Goal: Task Accomplishment & Management: Manage account settings

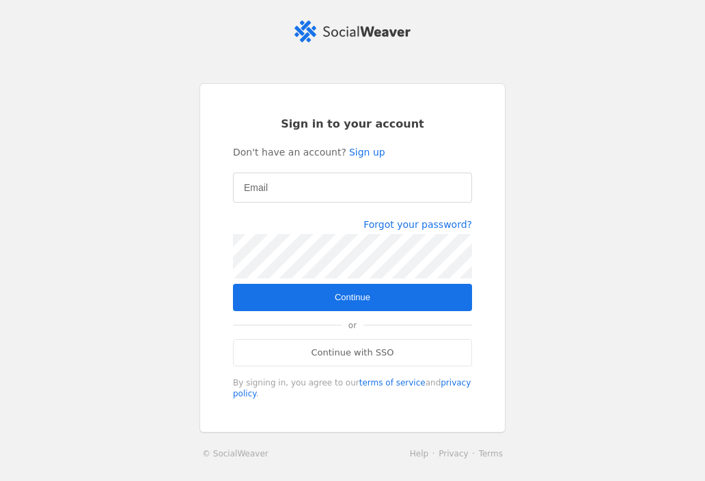
click at [557, 147] on app-login "Sign in to your account Don't have an account? Sign up Email Forgot your passwo…" at bounding box center [352, 254] width 705 height 468
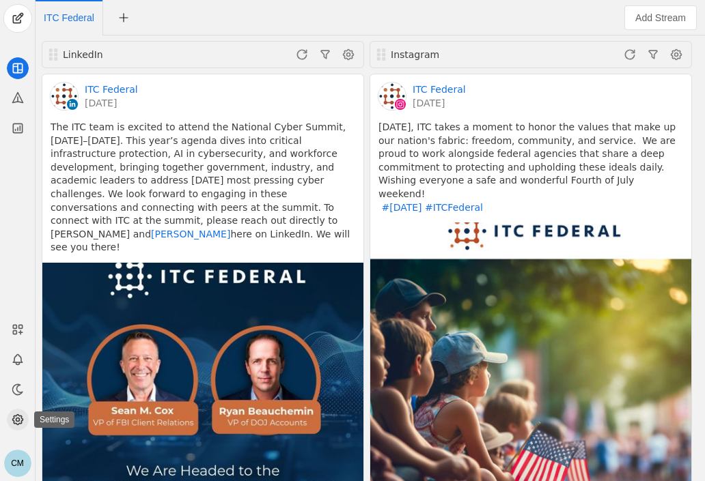
click at [16, 424] on icon at bounding box center [17, 420] width 10 height 10
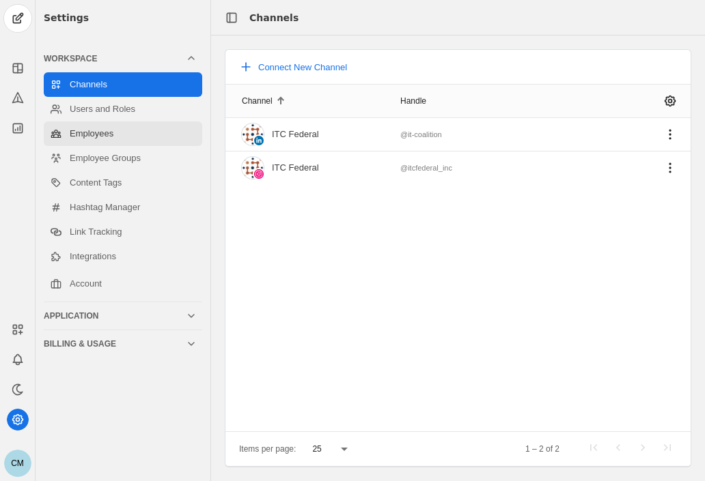
click at [102, 139] on link "Employees" at bounding box center [123, 134] width 158 height 25
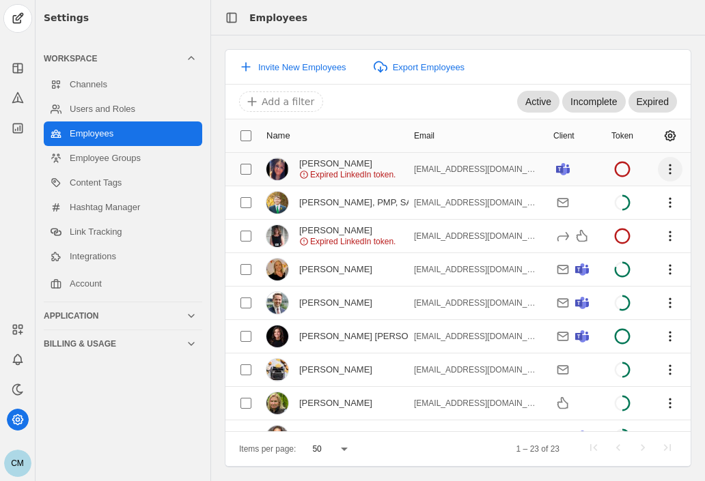
click at [660, 167] on span "undefined" at bounding box center [669, 169] width 25 height 25
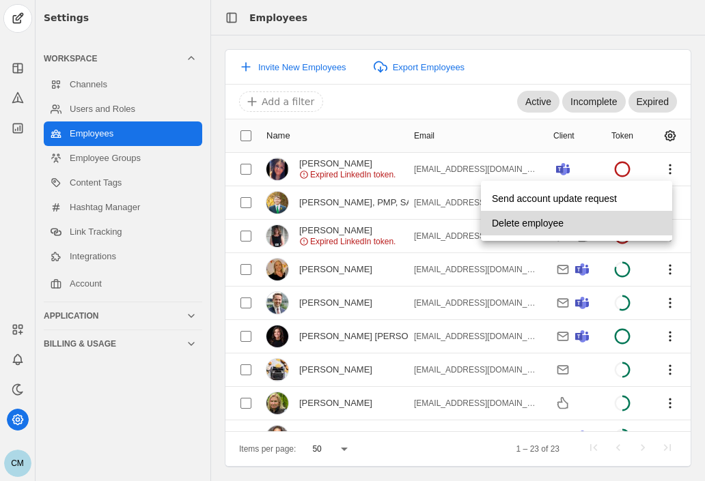
click at [566, 226] on span "undefined" at bounding box center [576, 223] width 191 height 25
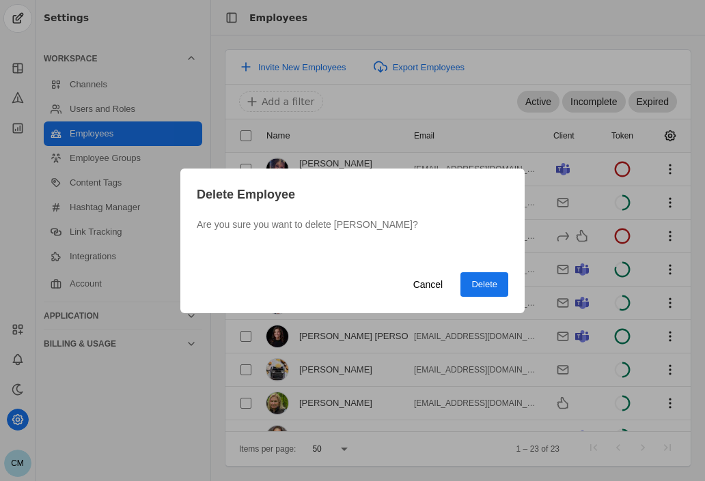
click at [483, 283] on span "Delete" at bounding box center [484, 285] width 26 height 14
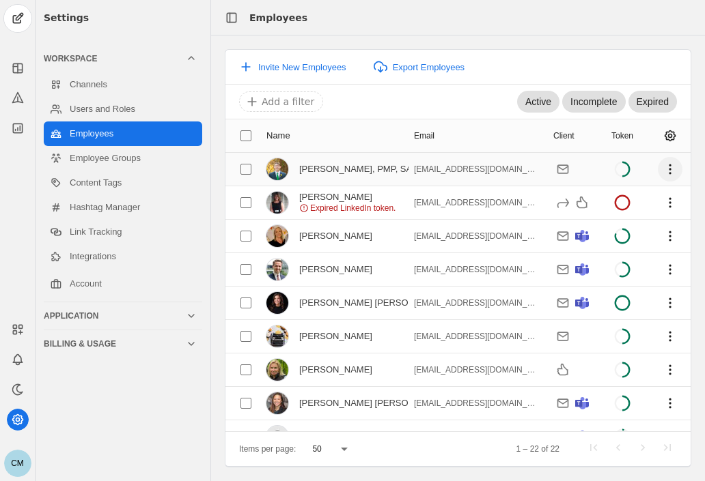
click at [657, 165] on span "undefined" at bounding box center [669, 169] width 25 height 25
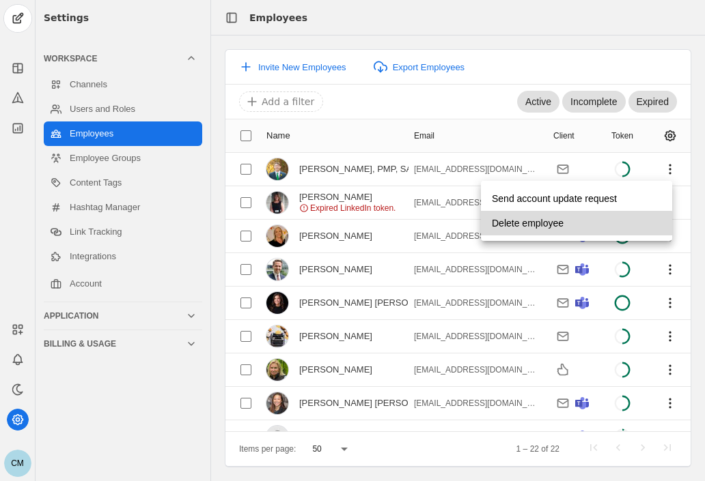
click at [546, 225] on span "Delete employee" at bounding box center [528, 223] width 72 height 25
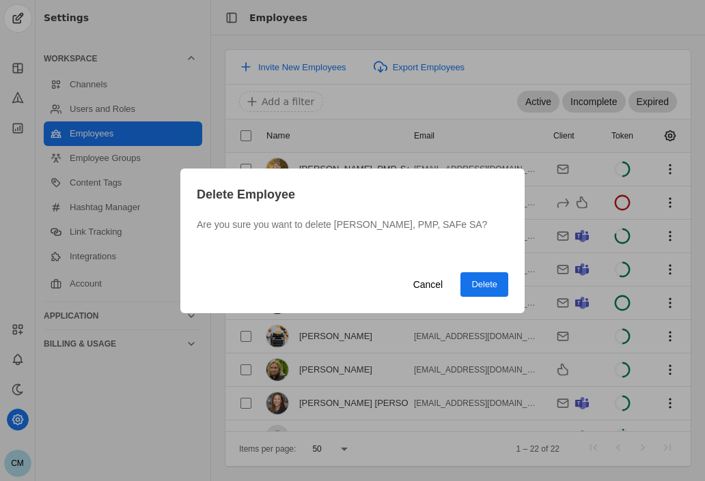
click at [479, 282] on span "Delete" at bounding box center [484, 285] width 26 height 14
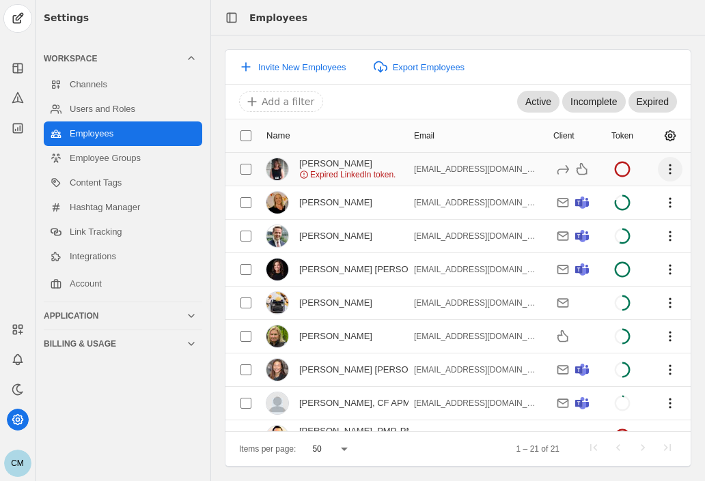
click at [657, 169] on span "undefined" at bounding box center [669, 169] width 25 height 25
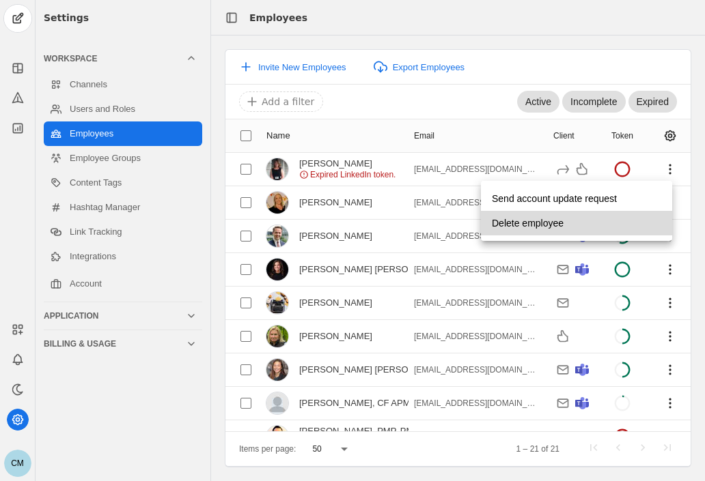
click at [604, 227] on span "undefined" at bounding box center [576, 223] width 191 height 25
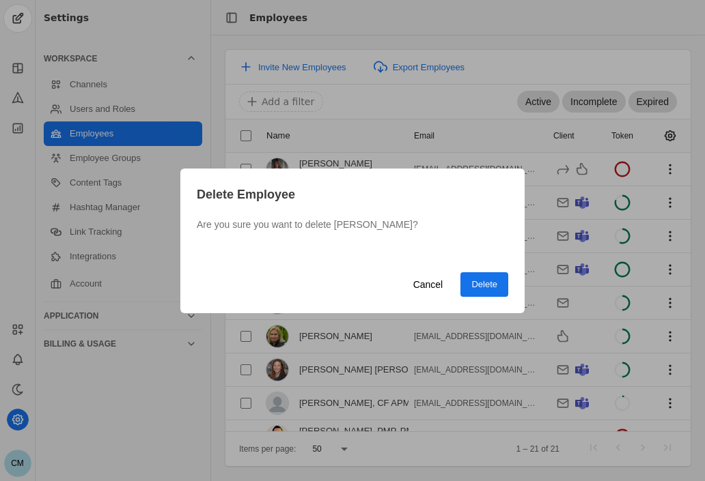
click at [492, 282] on span "Delete" at bounding box center [484, 285] width 26 height 14
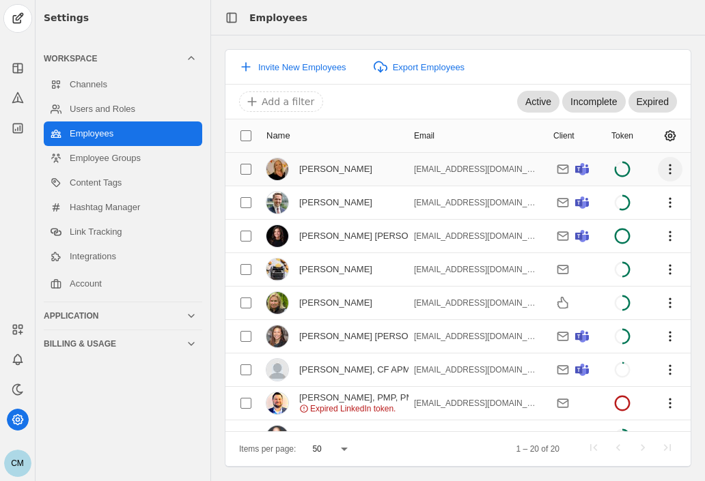
click at [660, 173] on span "undefined" at bounding box center [669, 169] width 25 height 25
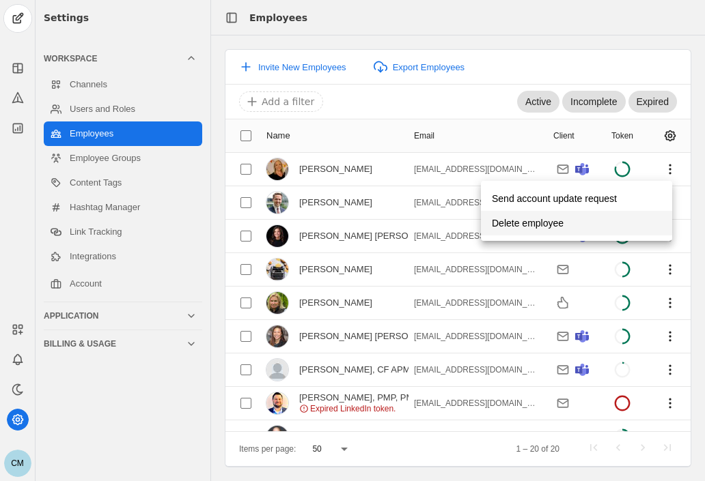
click at [610, 229] on span "undefined" at bounding box center [576, 223] width 191 height 25
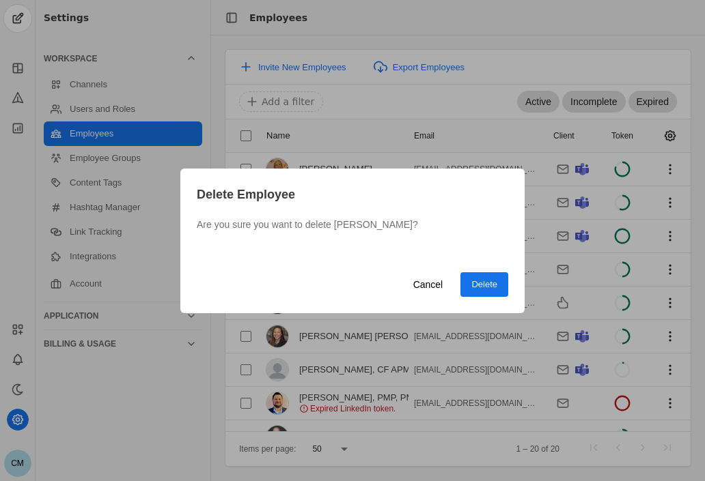
click at [487, 294] on span "undefined" at bounding box center [484, 284] width 48 height 25
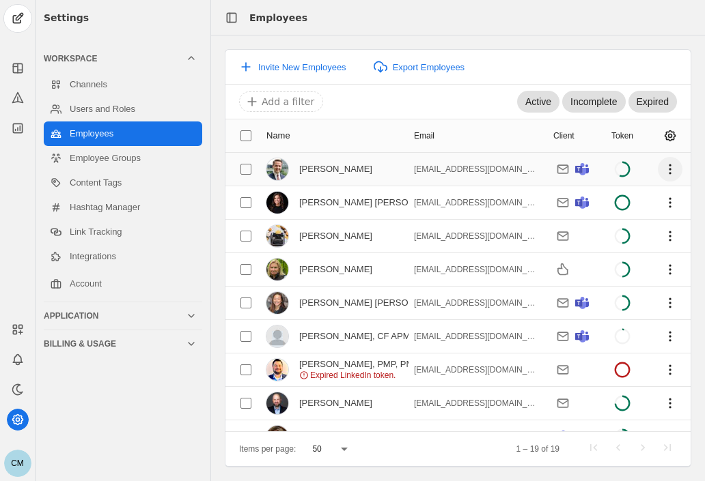
click at [657, 158] on span "undefined" at bounding box center [669, 169] width 25 height 25
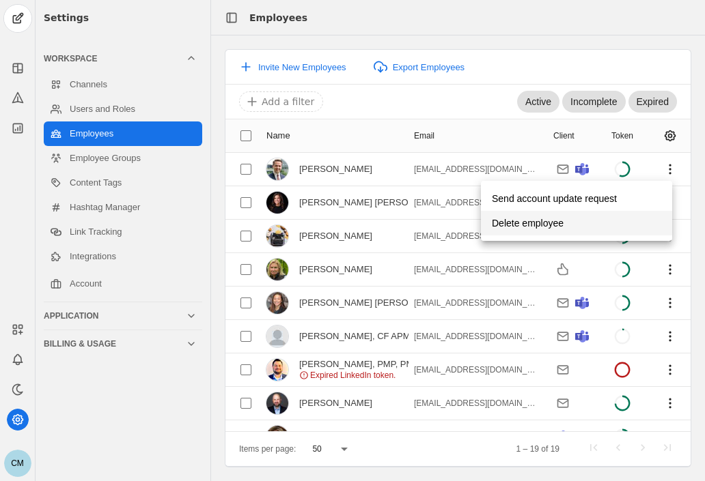
click at [597, 225] on span "undefined" at bounding box center [576, 223] width 191 height 25
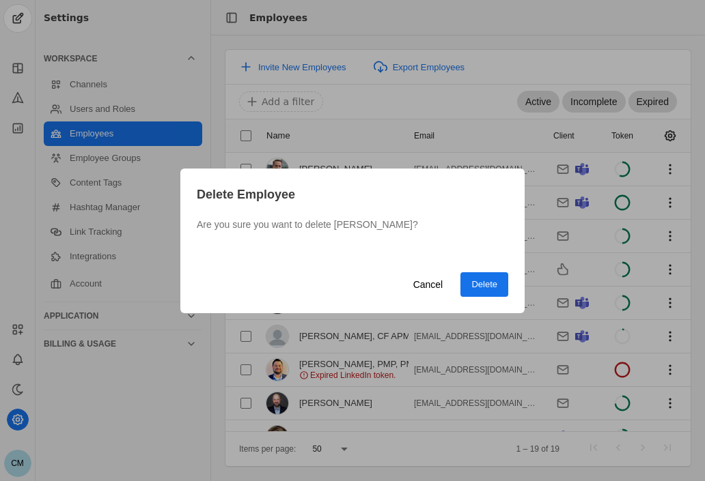
click at [470, 279] on span "undefined" at bounding box center [484, 284] width 48 height 25
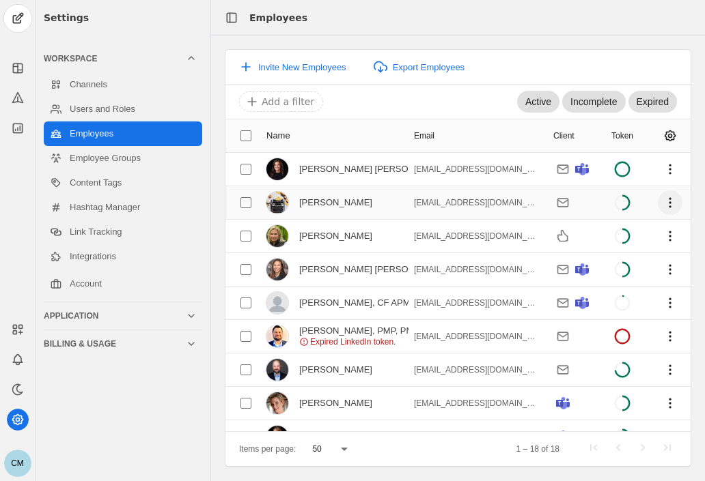
click at [661, 203] on span "undefined" at bounding box center [669, 202] width 25 height 25
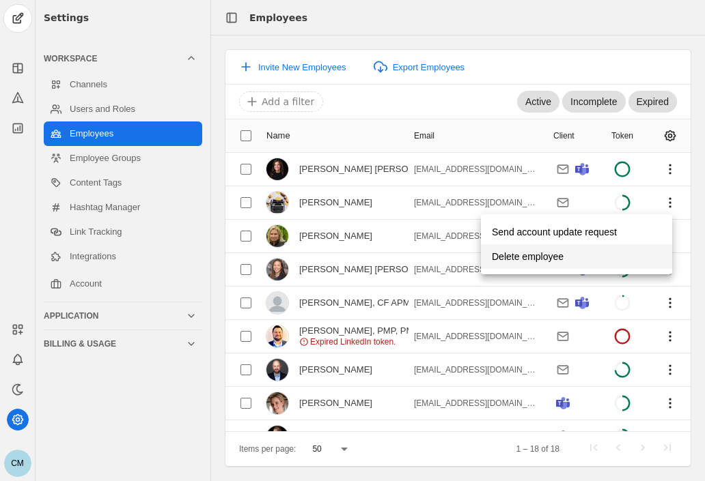
click at [606, 262] on span "undefined" at bounding box center [576, 256] width 191 height 25
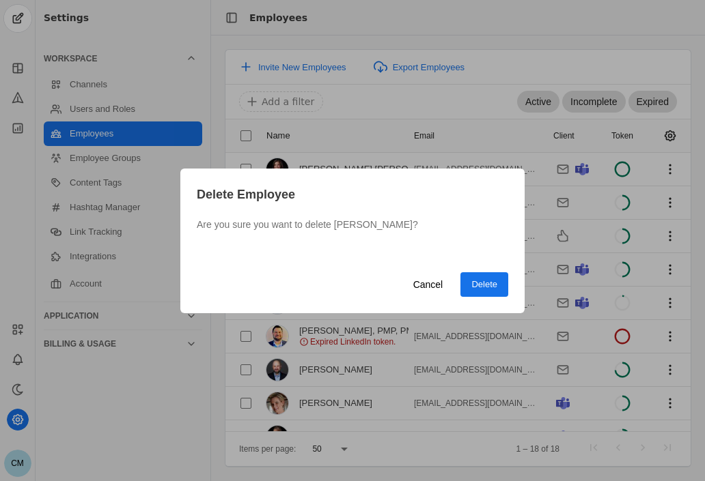
click at [486, 282] on span "Delete" at bounding box center [484, 285] width 26 height 14
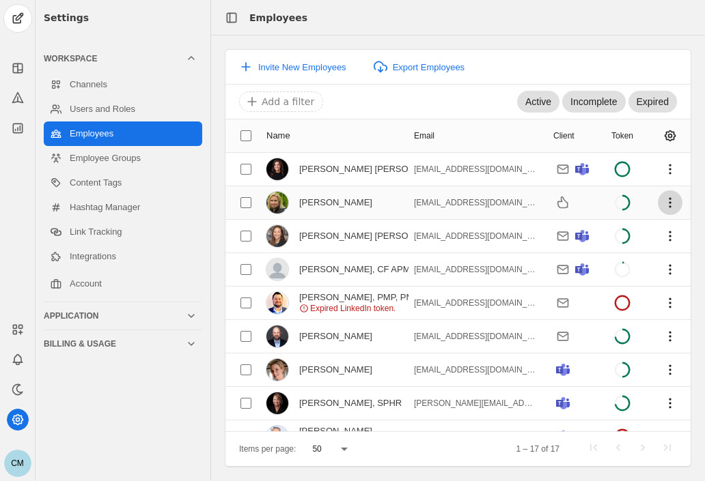
click at [662, 204] on span "undefined" at bounding box center [669, 202] width 25 height 25
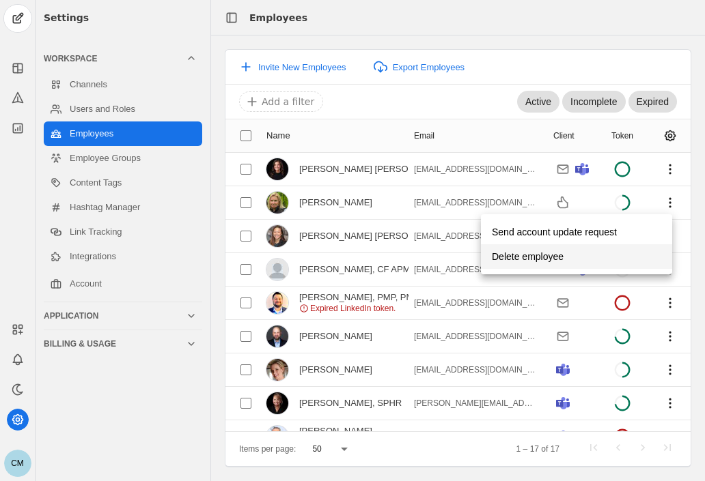
click at [581, 261] on span "undefined" at bounding box center [576, 256] width 191 height 25
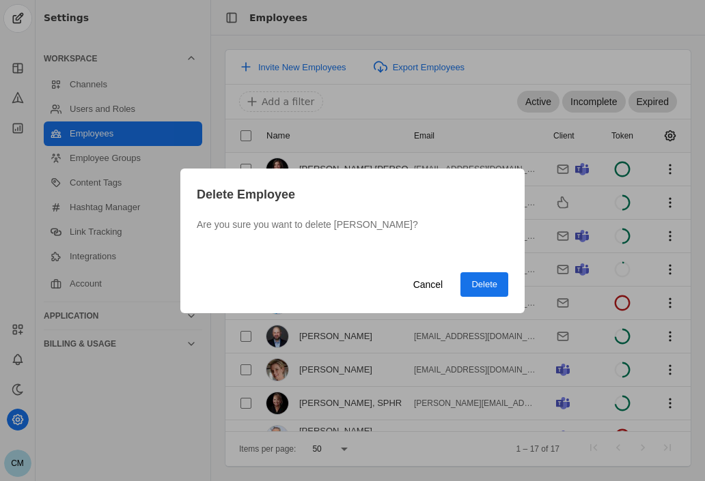
click at [484, 289] on span "Delete" at bounding box center [484, 285] width 26 height 14
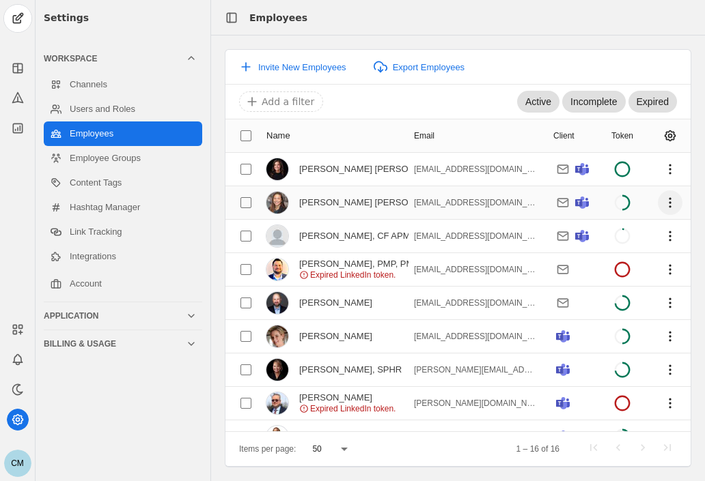
click at [660, 200] on span "undefined" at bounding box center [669, 202] width 25 height 25
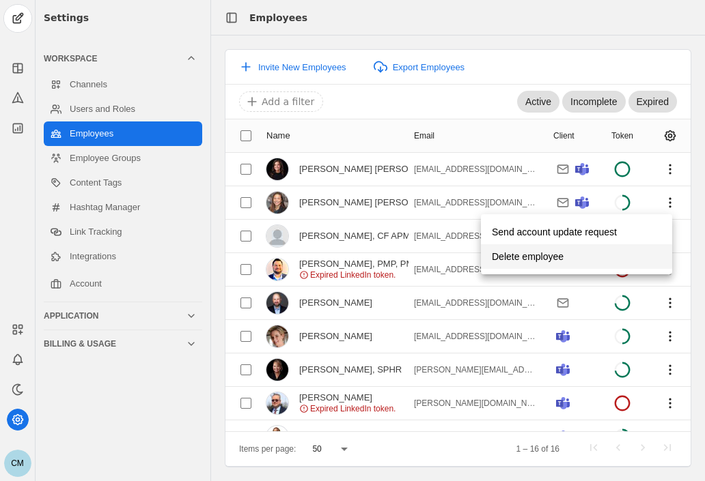
click at [593, 254] on span "undefined" at bounding box center [576, 256] width 191 height 25
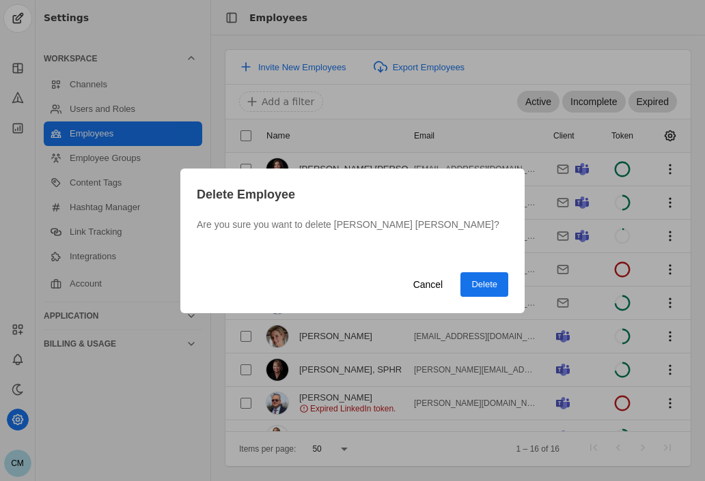
click at [497, 279] on span "undefined" at bounding box center [484, 284] width 48 height 25
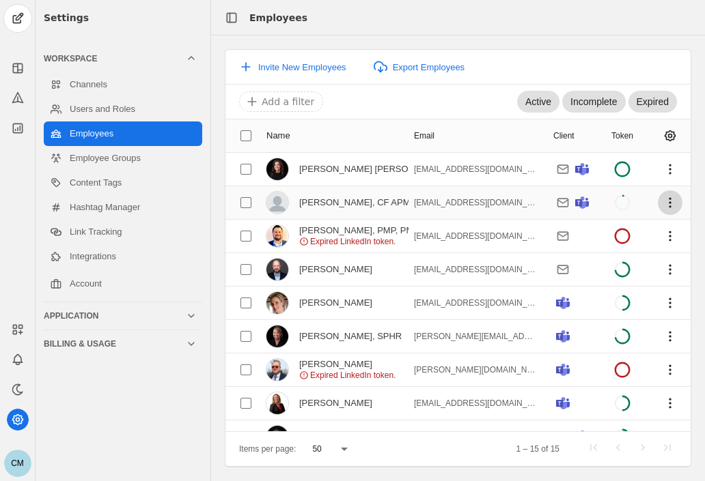
click at [664, 199] on span "undefined" at bounding box center [669, 202] width 25 height 25
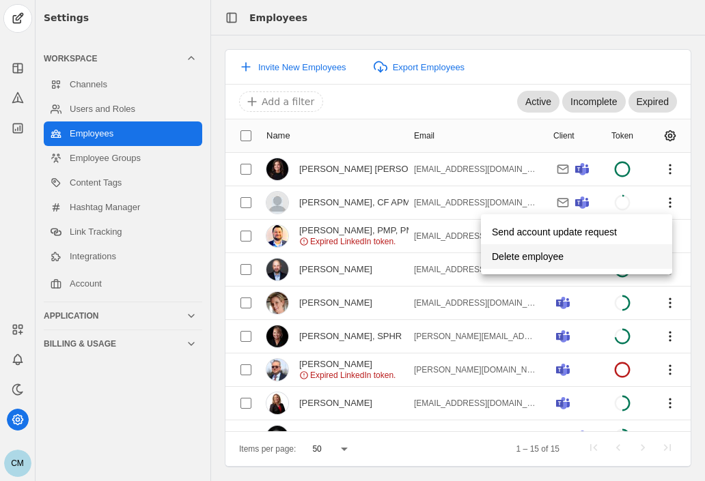
click at [567, 258] on span "undefined" at bounding box center [576, 256] width 191 height 25
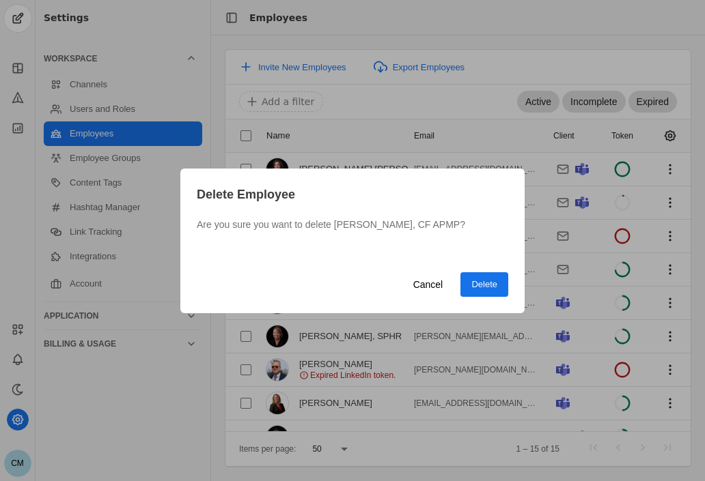
click at [507, 283] on span "undefined" at bounding box center [484, 284] width 48 height 25
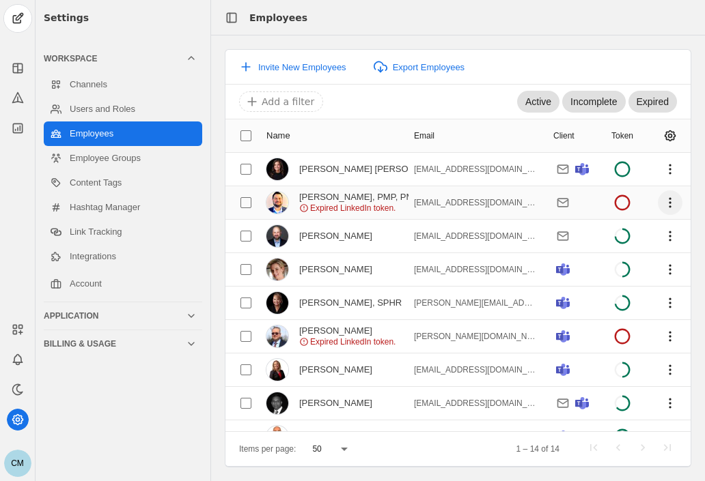
click at [660, 197] on span "undefined" at bounding box center [669, 202] width 25 height 25
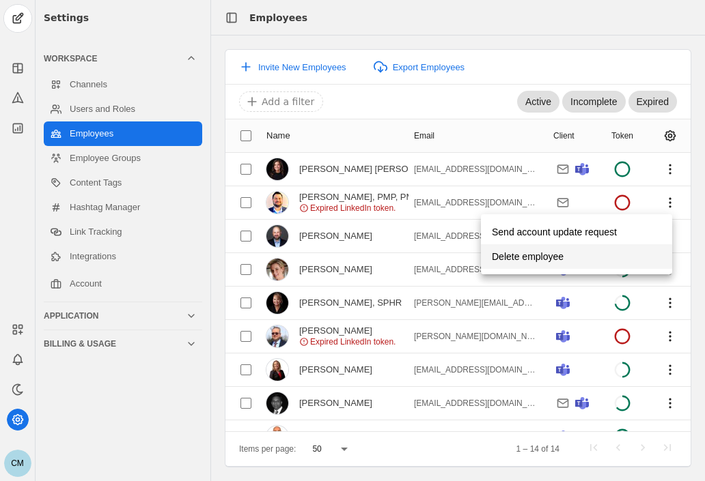
click at [593, 251] on span "undefined" at bounding box center [576, 256] width 191 height 25
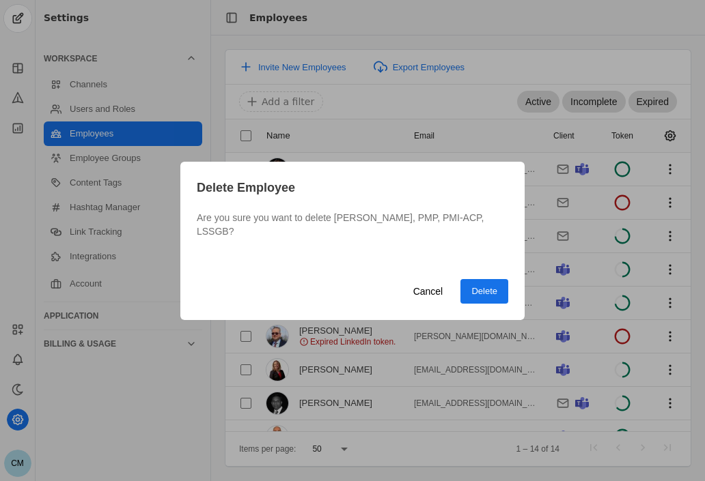
click at [481, 294] on span "undefined" at bounding box center [484, 291] width 48 height 25
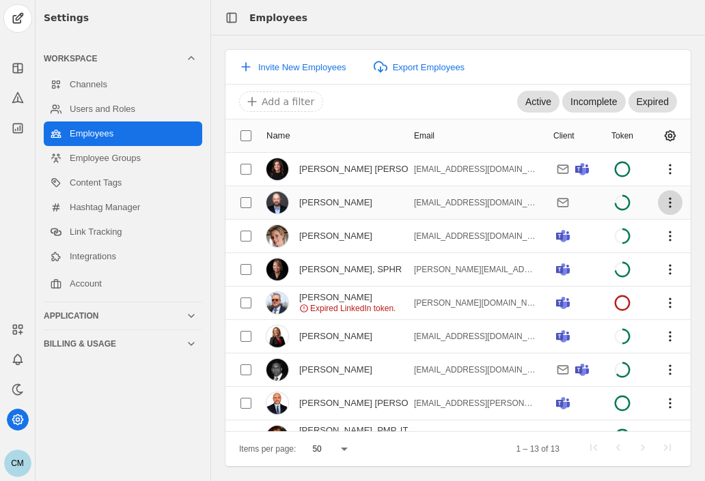
click at [659, 203] on span "undefined" at bounding box center [669, 202] width 25 height 25
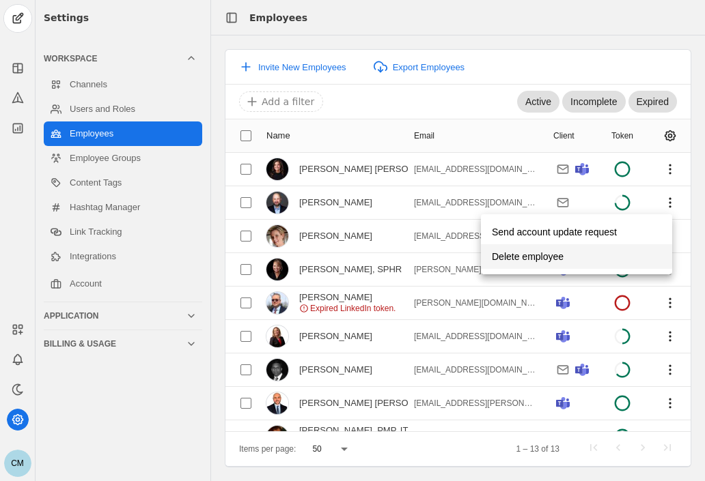
click at [578, 259] on span "undefined" at bounding box center [576, 256] width 191 height 25
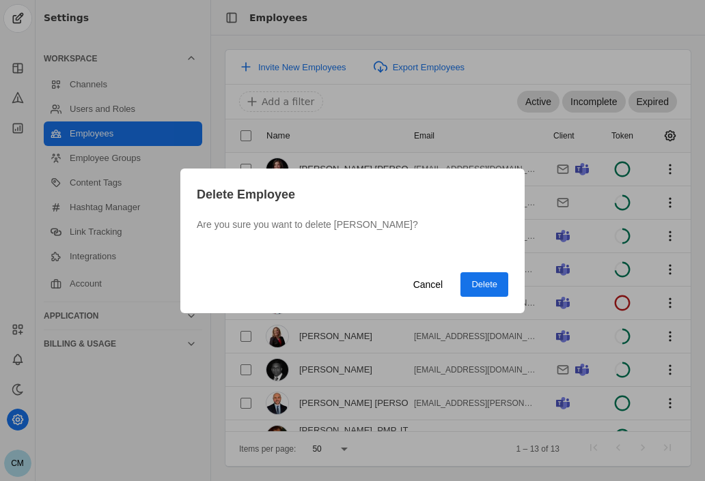
click at [484, 285] on span "Delete" at bounding box center [484, 285] width 26 height 14
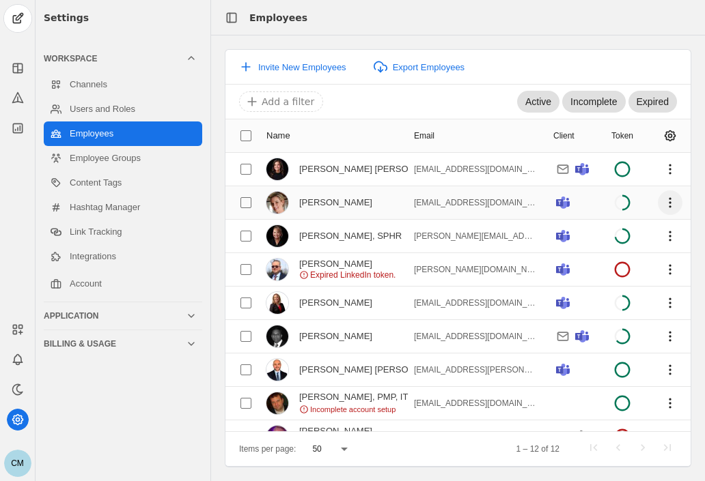
click at [657, 201] on span "undefined" at bounding box center [669, 202] width 25 height 25
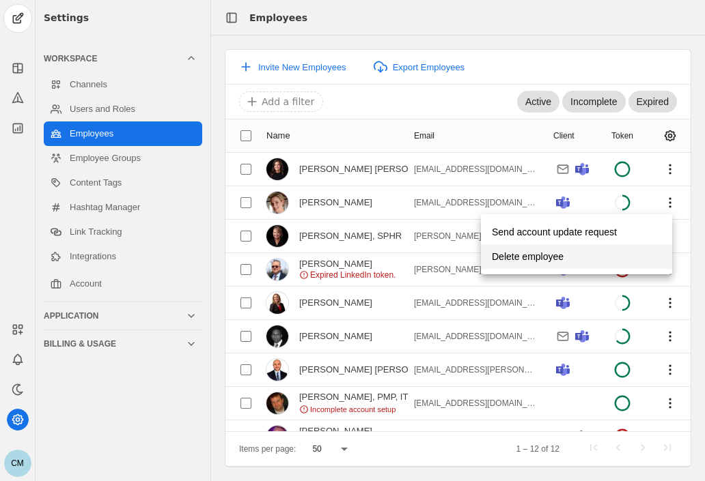
click at [609, 250] on span "undefined" at bounding box center [576, 256] width 191 height 25
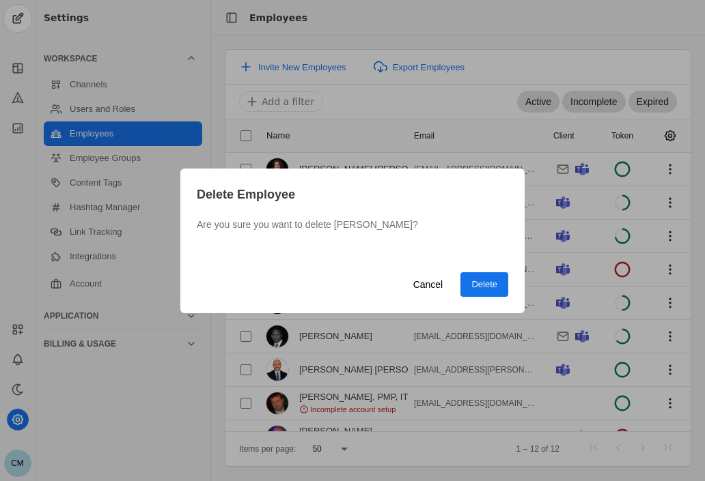
click at [483, 283] on span "Delete" at bounding box center [484, 285] width 26 height 14
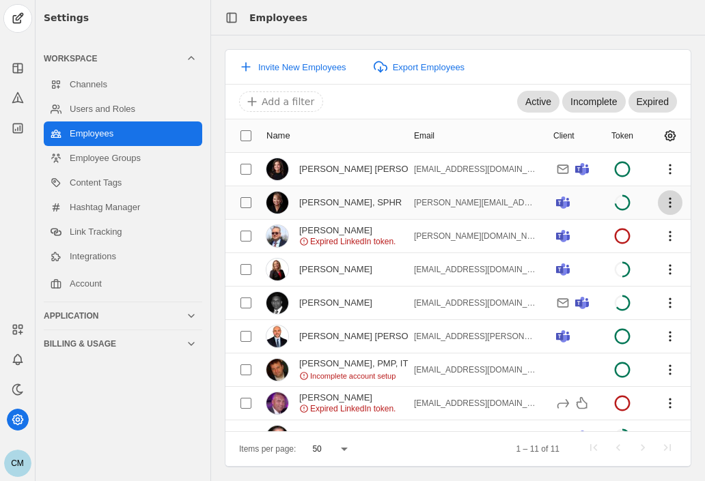
click at [657, 203] on span "undefined" at bounding box center [669, 202] width 25 height 25
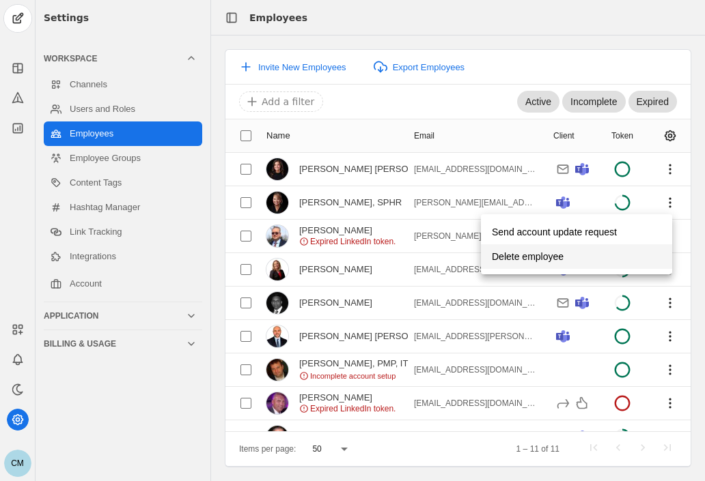
click at [557, 258] on span "Delete employee" at bounding box center [528, 256] width 72 height 25
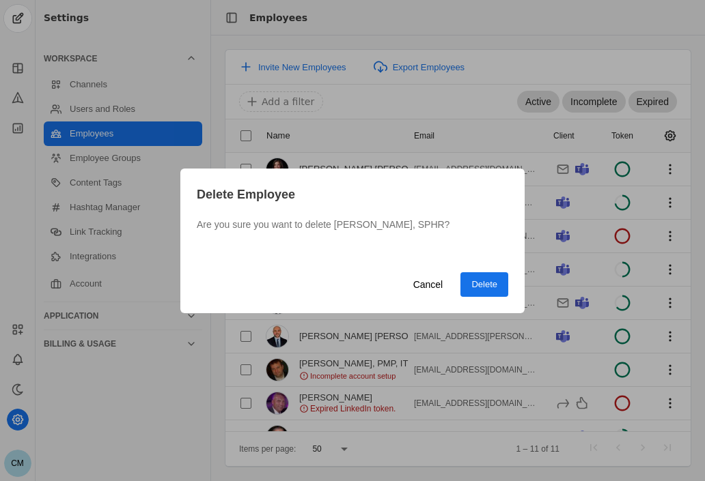
click at [474, 283] on span "Delete" at bounding box center [484, 285] width 26 height 14
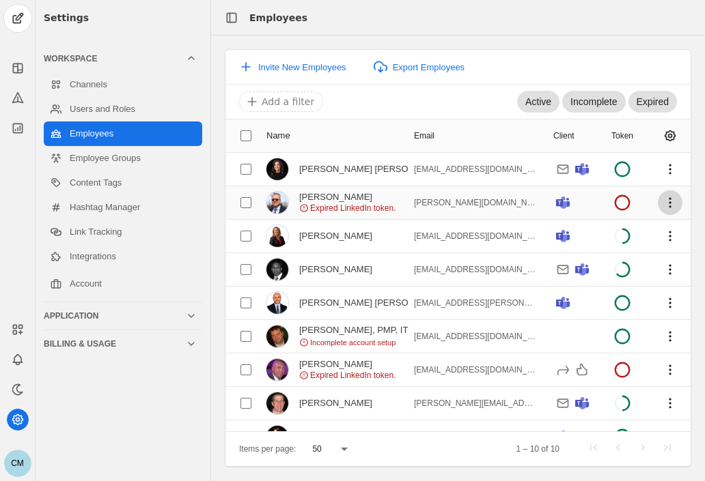
click at [661, 200] on span "undefined" at bounding box center [669, 202] width 25 height 25
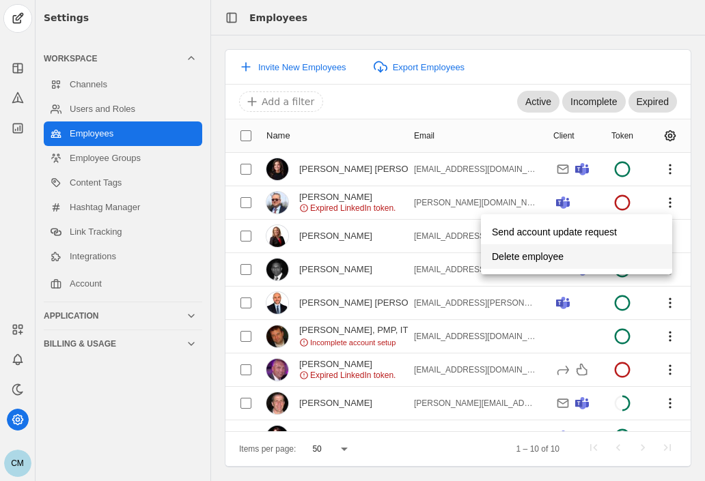
click at [578, 250] on span "undefined" at bounding box center [576, 256] width 191 height 25
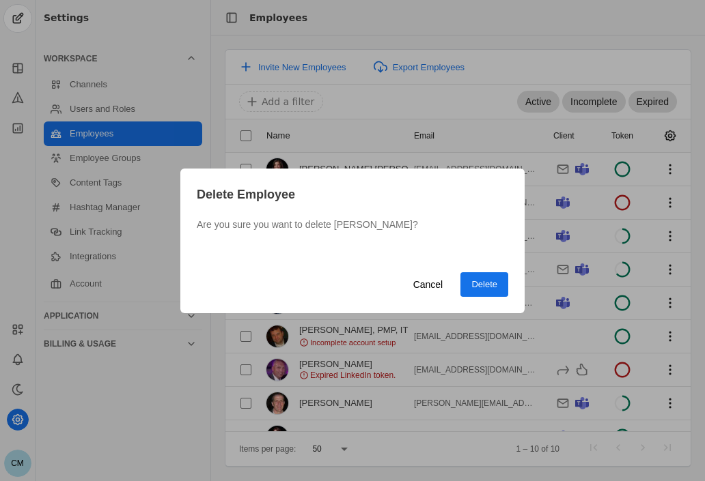
click at [488, 274] on span "undefined" at bounding box center [484, 284] width 48 height 25
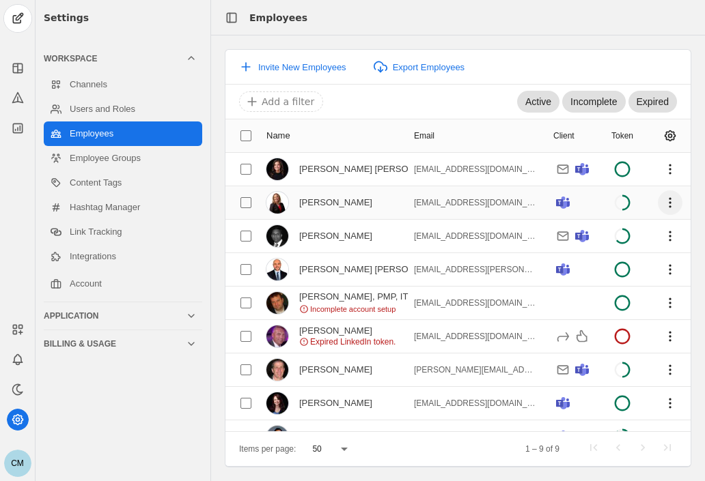
click at [662, 201] on span "undefined" at bounding box center [669, 202] width 25 height 25
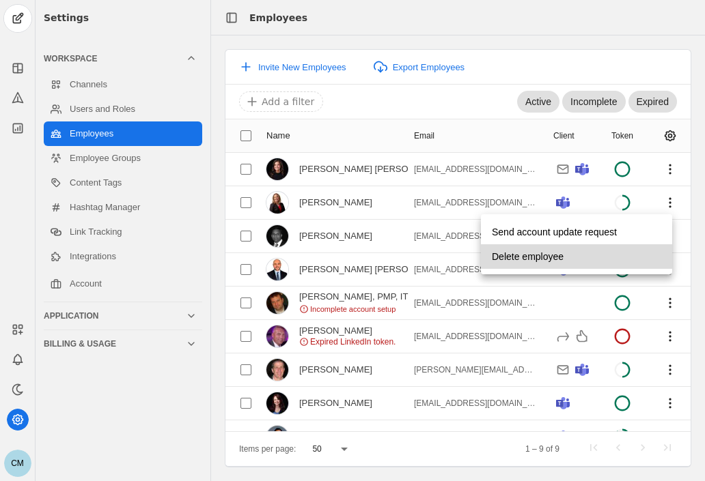
click at [583, 255] on span "undefined" at bounding box center [576, 256] width 191 height 25
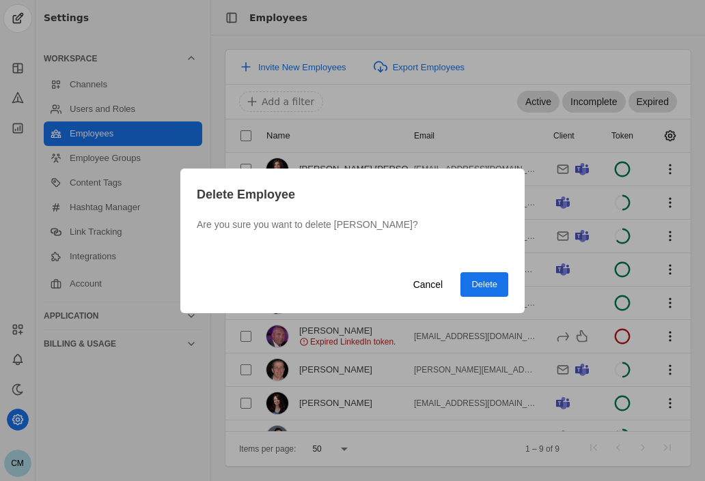
click at [493, 279] on span "Delete" at bounding box center [484, 285] width 26 height 14
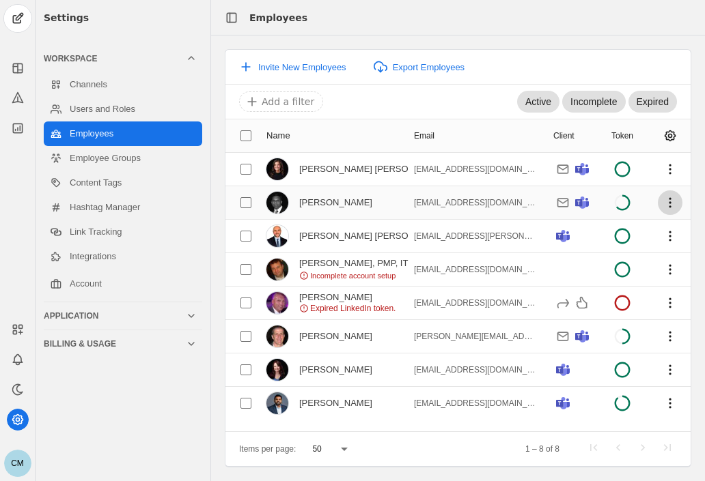
click at [668, 207] on span "undefined" at bounding box center [669, 202] width 25 height 25
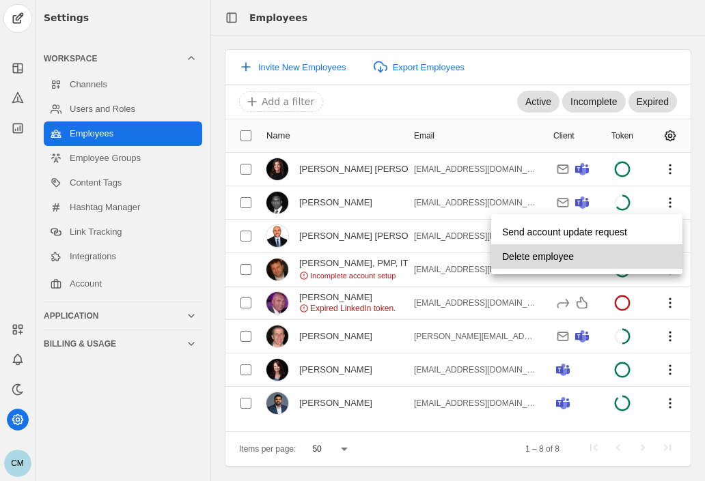
click at [573, 257] on span "Delete employee" at bounding box center [538, 256] width 72 height 25
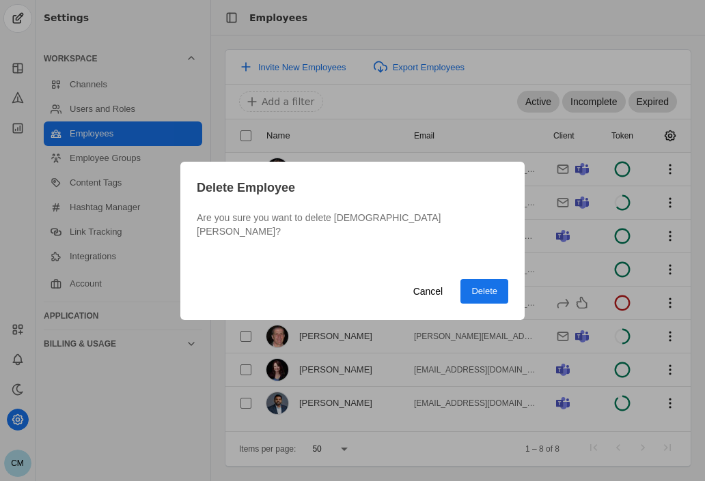
click at [485, 285] on span "Delete" at bounding box center [484, 292] width 26 height 14
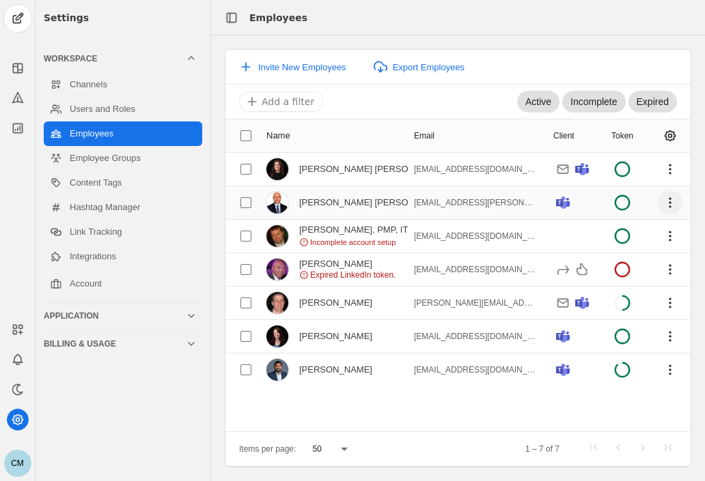
click at [672, 200] on span "undefined" at bounding box center [669, 202] width 25 height 25
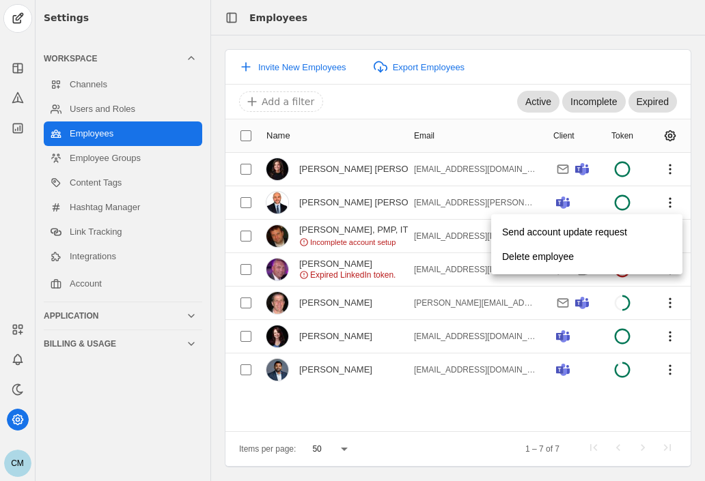
click at [530, 418] on div at bounding box center [352, 240] width 705 height 481
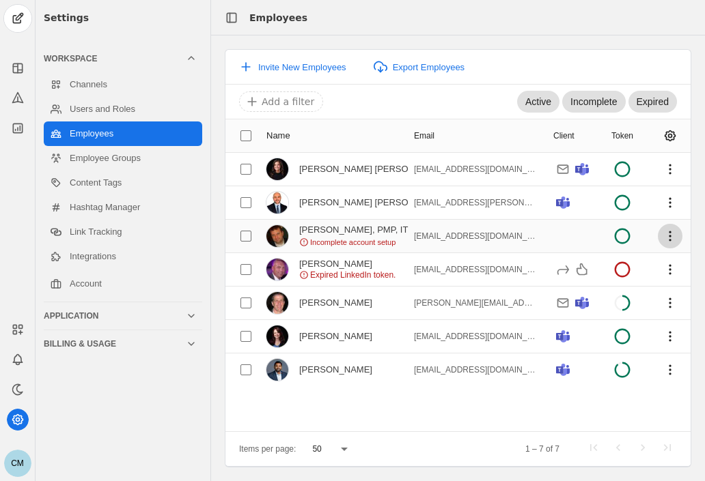
click at [665, 238] on span "undefined" at bounding box center [669, 236] width 25 height 25
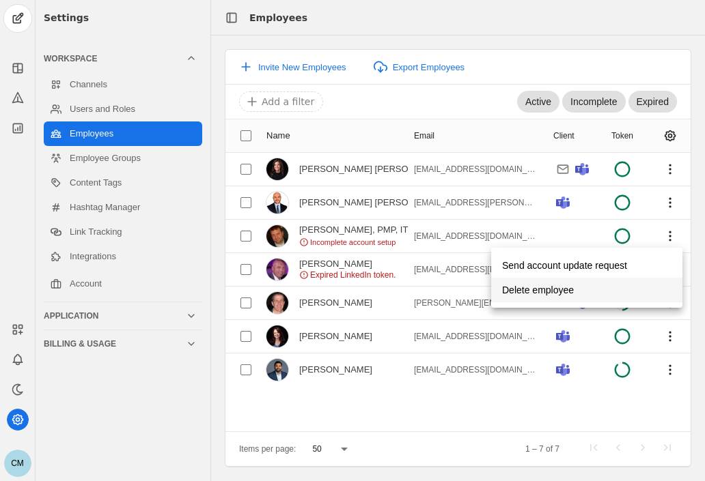
click at [566, 285] on span "Delete employee" at bounding box center [538, 290] width 72 height 25
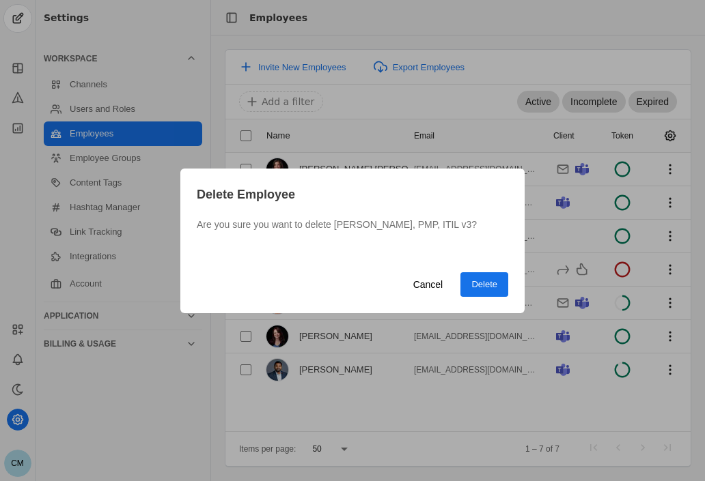
click at [492, 285] on span "Delete" at bounding box center [484, 285] width 26 height 14
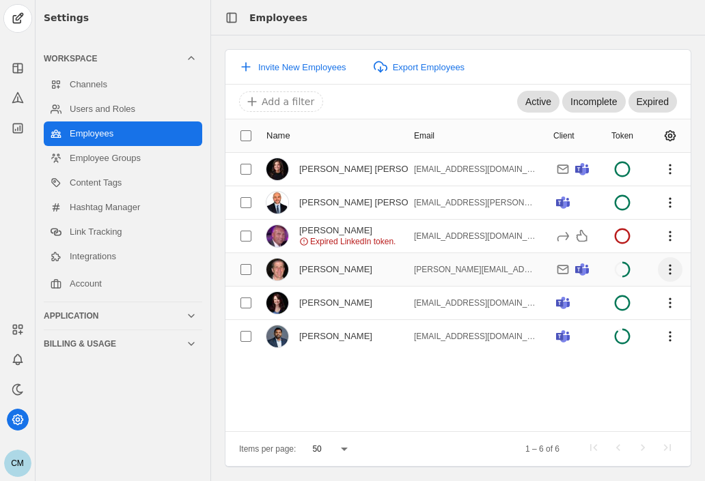
click at [675, 266] on span "undefined" at bounding box center [669, 269] width 25 height 25
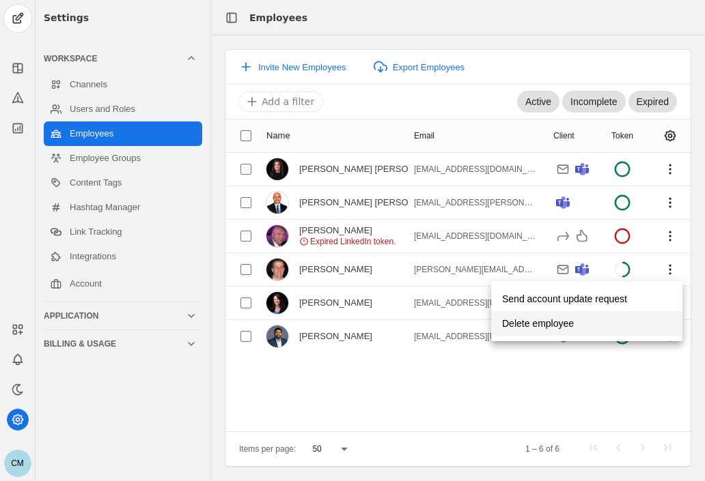
click at [548, 322] on span "Delete employee" at bounding box center [538, 323] width 72 height 25
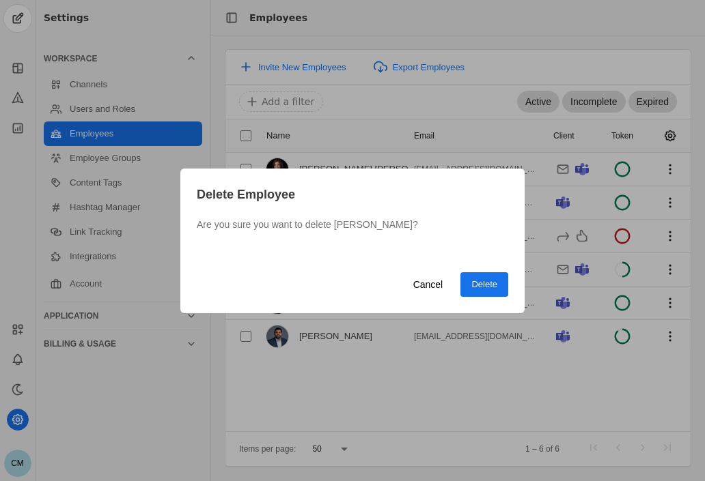
click at [478, 281] on span "Delete" at bounding box center [484, 285] width 26 height 14
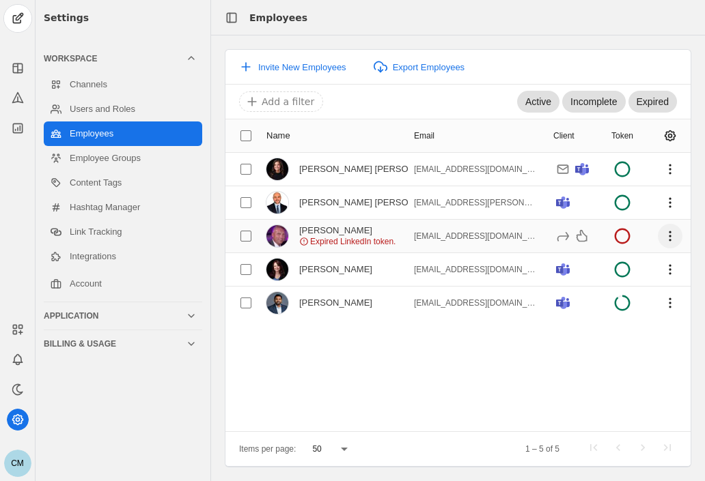
click at [664, 238] on span "undefined" at bounding box center [669, 236] width 25 height 25
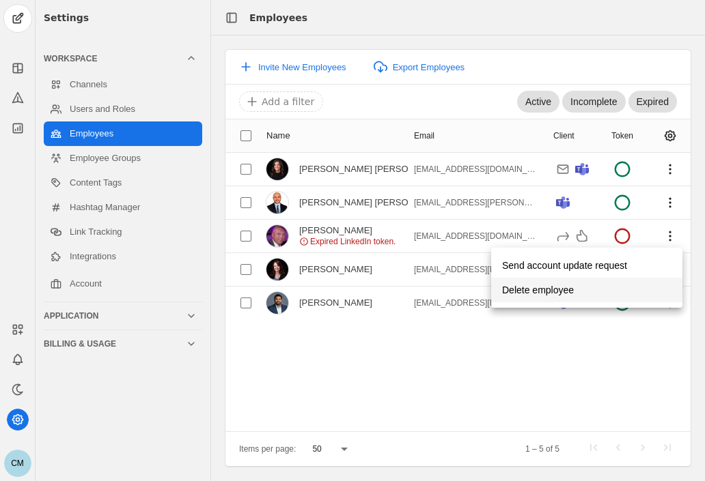
click at [575, 290] on span "undefined" at bounding box center [586, 290] width 191 height 25
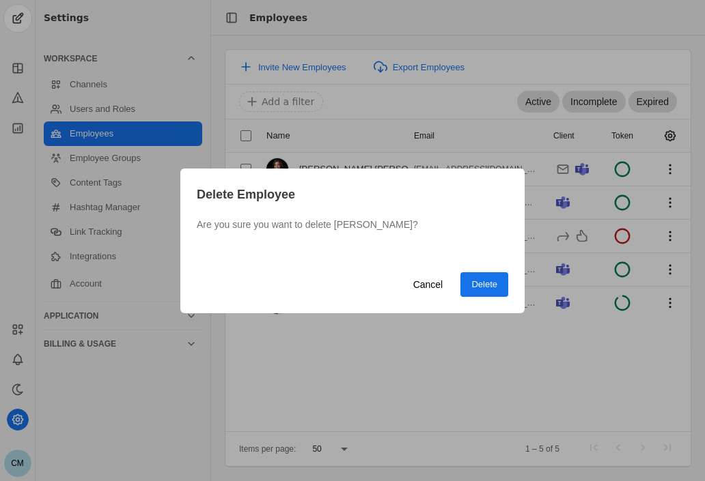
click at [482, 279] on span "Delete" at bounding box center [484, 285] width 26 height 14
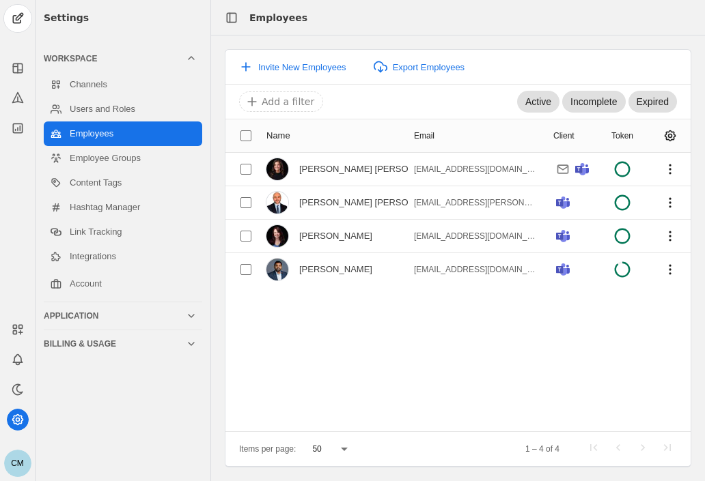
click at [173, 456] on div "Settings Workspace Channels Users and Roles Employees Employee Groups Content T…" at bounding box center [123, 240] width 175 height 481
click at [13, 70] on rect at bounding box center [17, 67] width 9 height 9
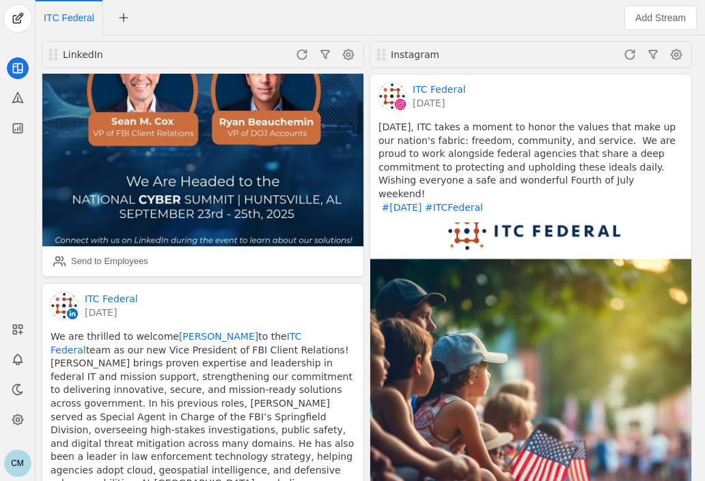
scroll to position [295, 0]
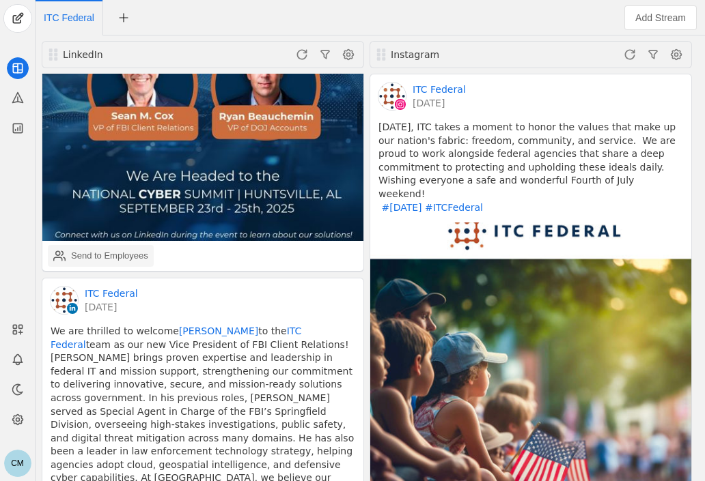
click at [104, 249] on div "Send to Employees" at bounding box center [109, 256] width 77 height 14
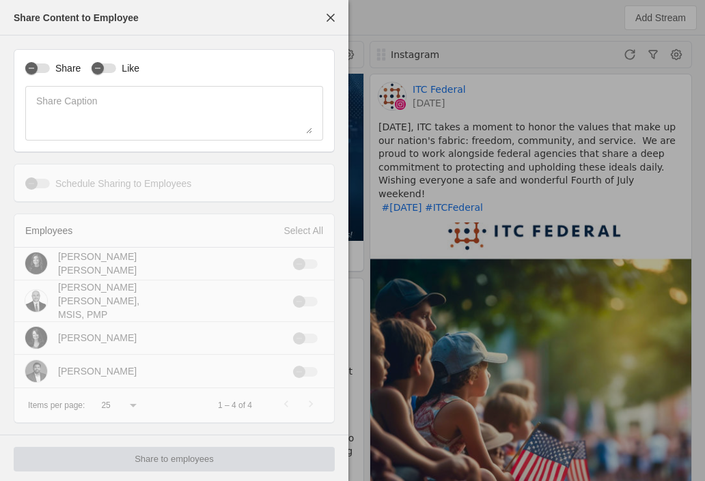
click at [58, 65] on label "Share" at bounding box center [65, 68] width 31 height 14
click at [50, 65] on button "Share" at bounding box center [37, 68] width 25 height 10
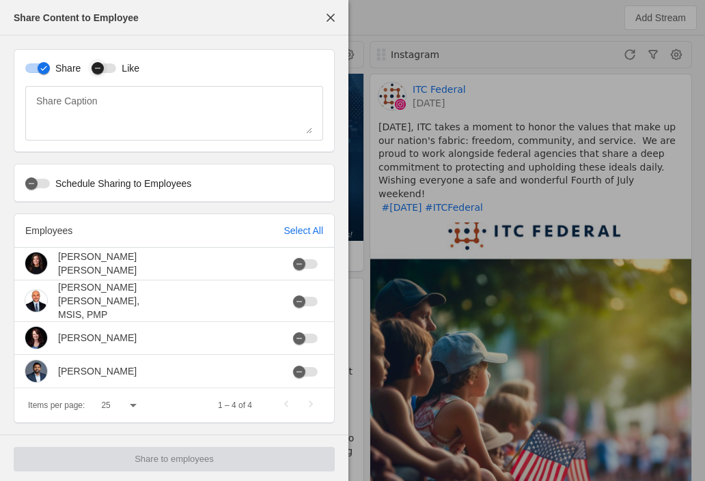
click at [107, 70] on div "button" at bounding box center [103, 68] width 25 height 10
click at [298, 368] on icon "button" at bounding box center [299, 372] width 8 height 8
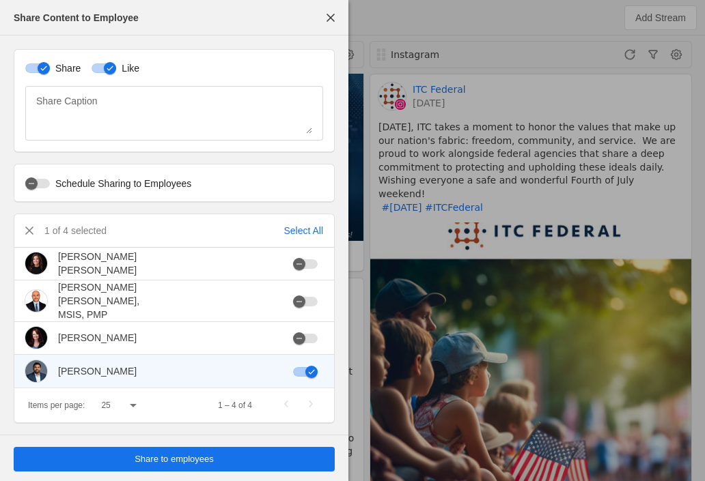
click at [186, 462] on span "Share to employees" at bounding box center [174, 460] width 79 height 14
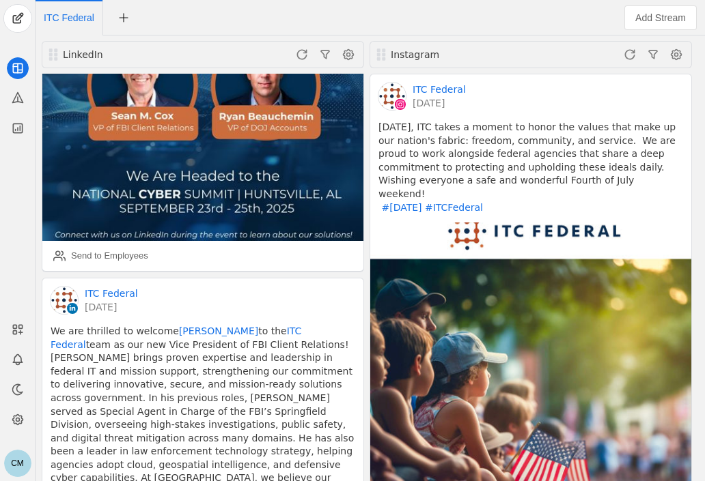
click at [8, 434] on div "CM" at bounding box center [17, 394] width 35 height 167
click at [12, 420] on icon at bounding box center [17, 420] width 10 height 10
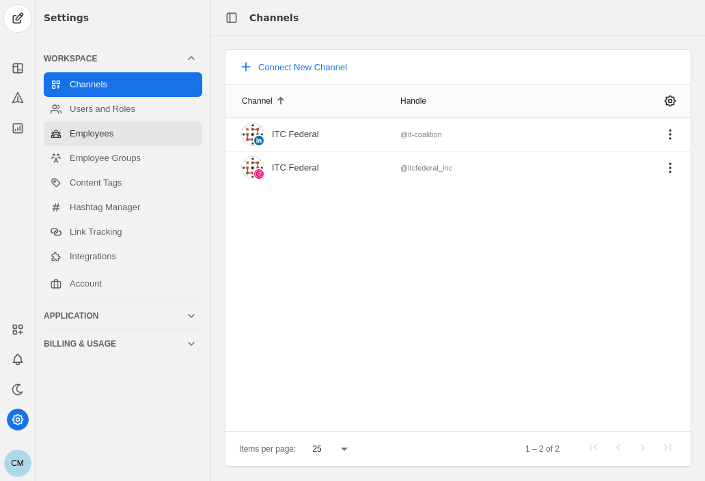
click at [116, 132] on link "Employees" at bounding box center [123, 134] width 158 height 25
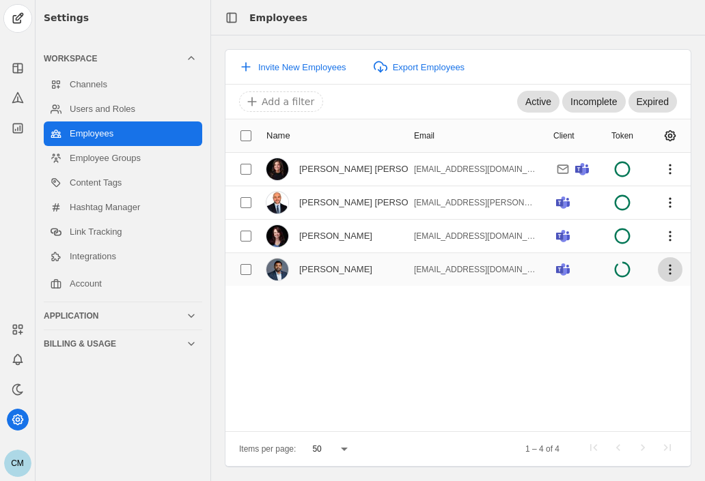
click at [669, 269] on span "undefined" at bounding box center [669, 269] width 25 height 25
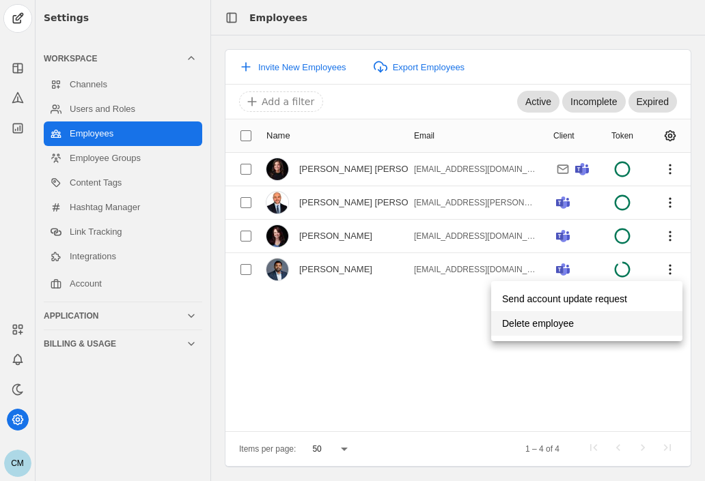
click at [584, 323] on span "undefined" at bounding box center [586, 323] width 191 height 25
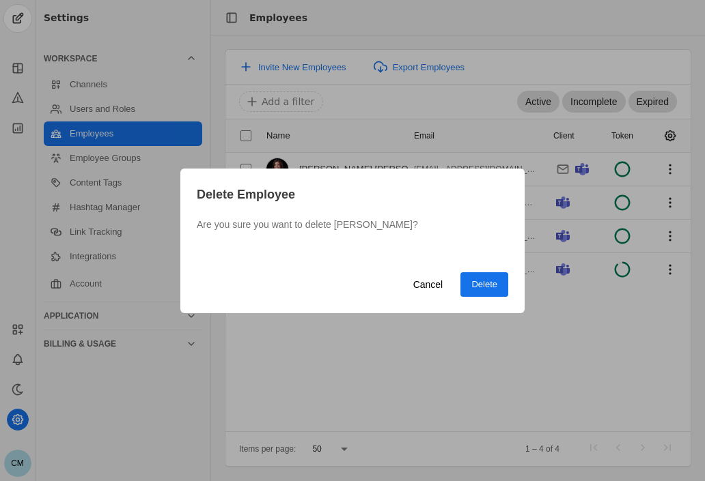
click at [500, 277] on span "undefined" at bounding box center [484, 284] width 48 height 25
